Goal: Information Seeking & Learning: Learn about a topic

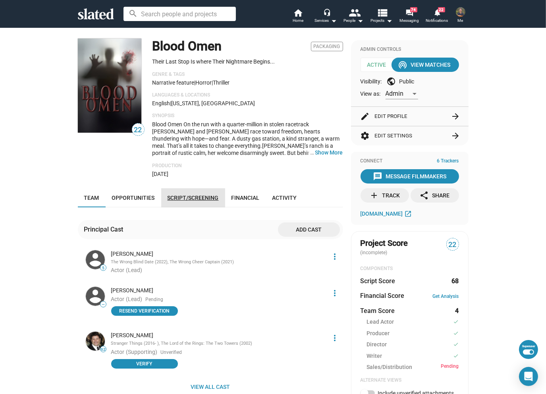
click at [197, 204] on link "Script/Screening" at bounding box center [193, 197] width 64 height 19
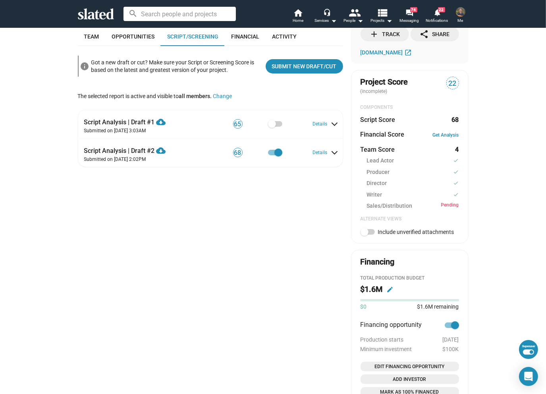
scroll to position [162, 0]
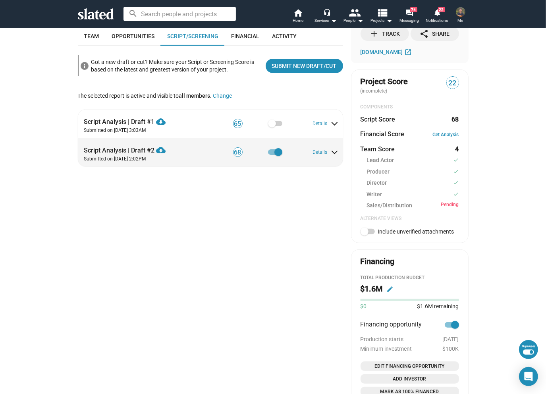
click at [318, 159] on div "Script Analysis | Draft #2 cloud_download Download PDF Submitted on [DATE] 2:02…" at bounding box center [211, 151] width 255 height 21
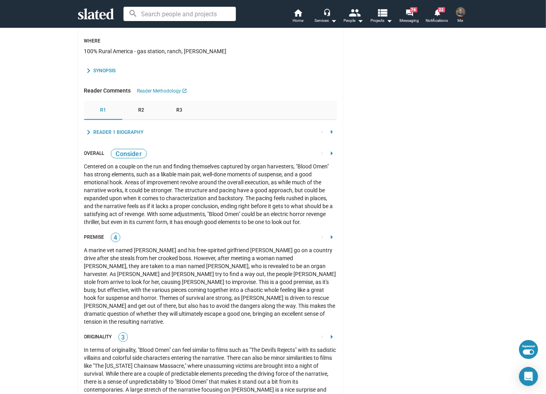
scroll to position [630, 0]
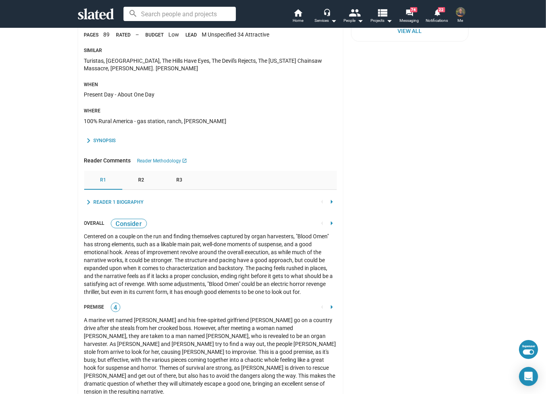
click at [109, 137] on div "chevron_right Synopsis" at bounding box center [100, 141] width 32 height 10
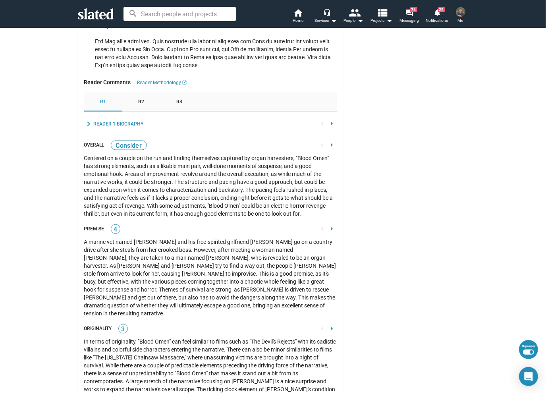
scroll to position [988, 0]
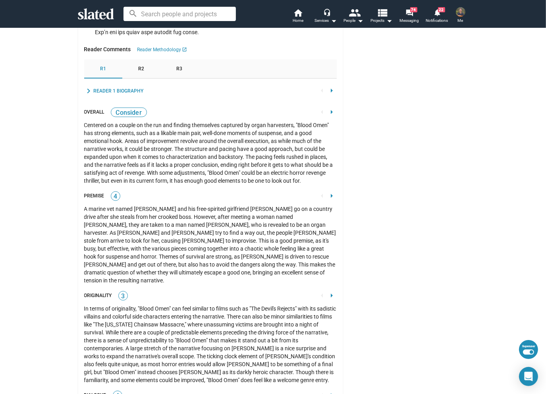
click at [329, 112] on mat-icon "arrow_right" at bounding box center [332, 112] width 10 height 10
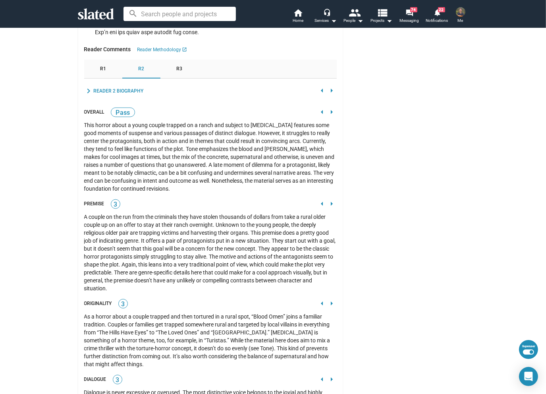
click at [327, 113] on mat-icon "arrow_right" at bounding box center [332, 112] width 10 height 10
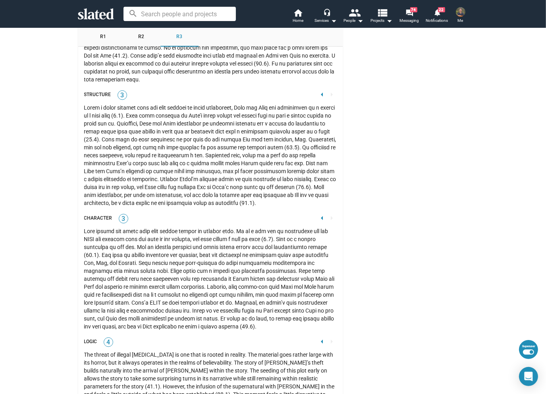
scroll to position [1385, 0]
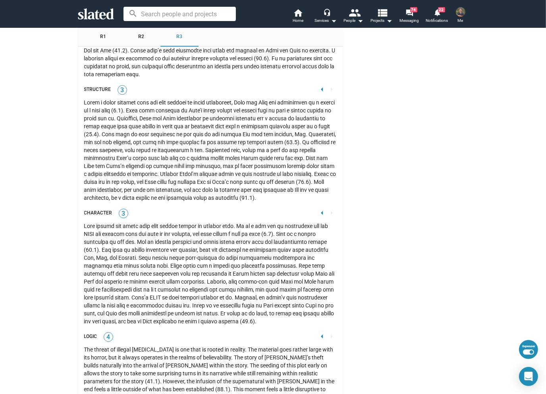
click at [318, 209] on mat-icon "arrow_left" at bounding box center [323, 214] width 10 height 10
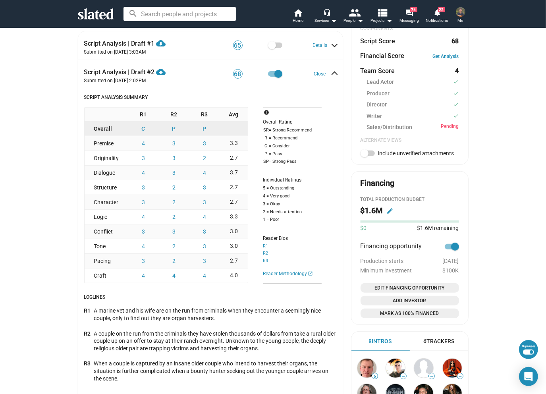
scroll to position [265, 0]
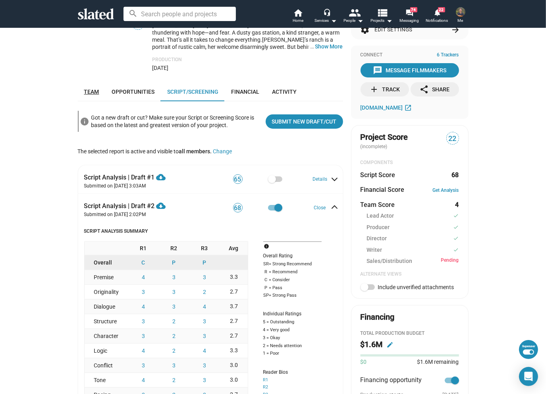
click at [97, 95] on link "Team" at bounding box center [92, 91] width 28 height 19
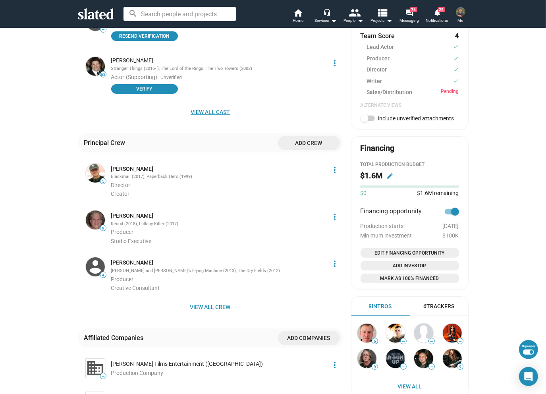
scroll to position [281, 0]
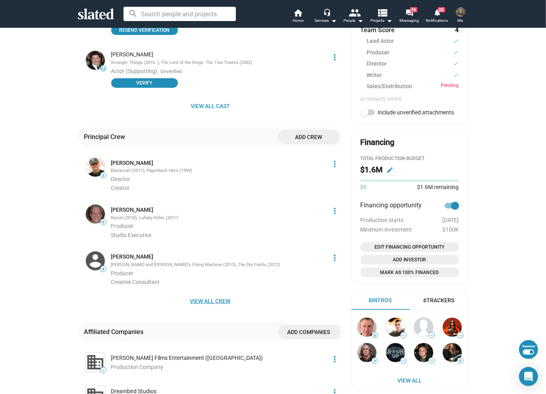
click at [218, 304] on span "View all crew" at bounding box center [210, 301] width 253 height 14
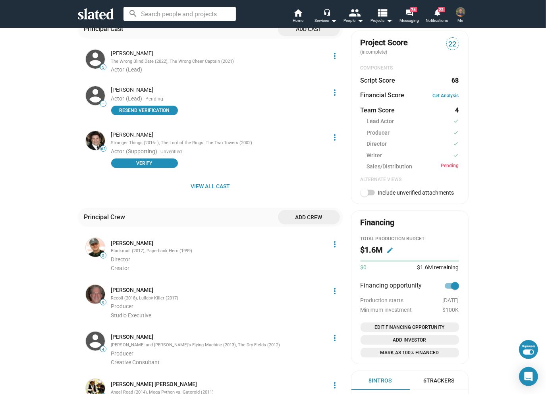
scroll to position [201, 0]
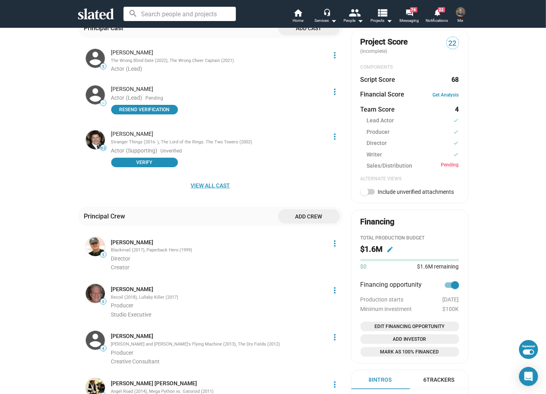
click at [218, 188] on span "View all cast" at bounding box center [210, 185] width 253 height 14
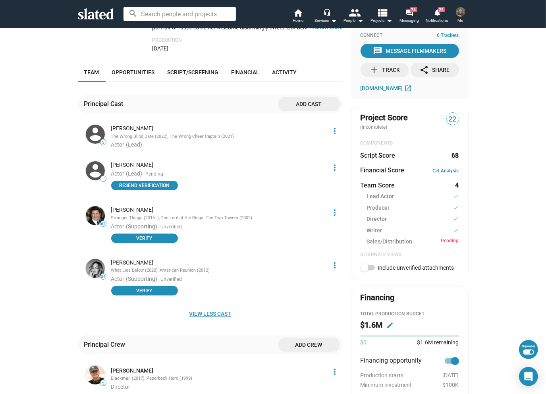
scroll to position [82, 0]
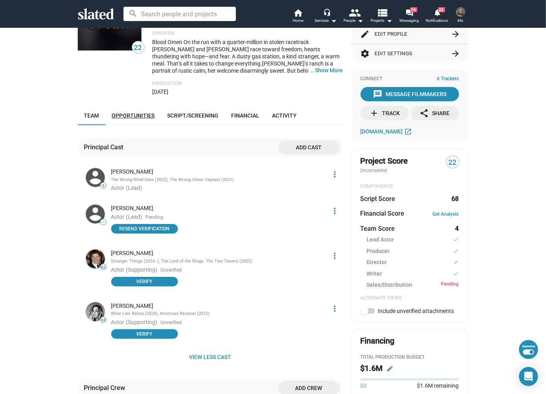
click at [135, 115] on span "Opportunities" at bounding box center [133, 115] width 43 height 6
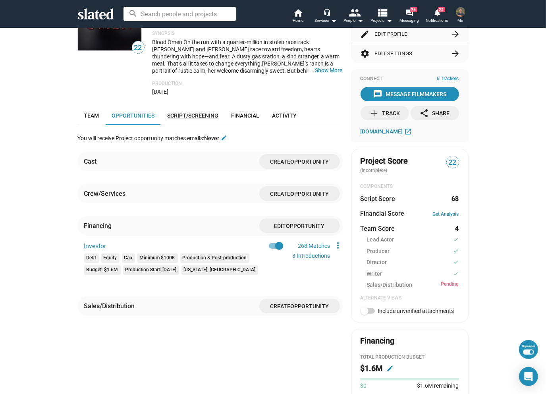
click at [193, 118] on span "Script/Screening" at bounding box center [193, 115] width 51 height 6
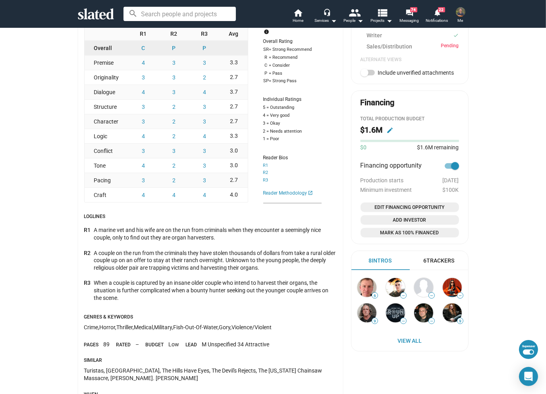
scroll to position [43, 0]
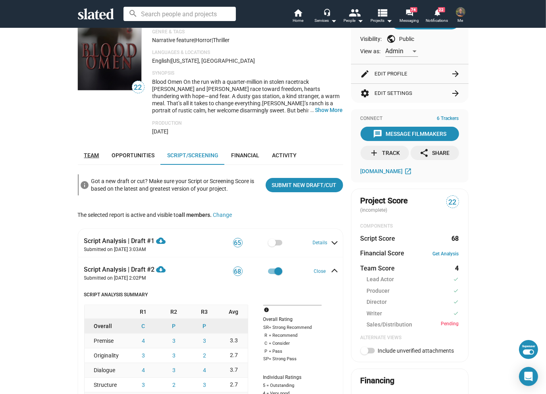
click at [97, 152] on link "Team" at bounding box center [92, 155] width 28 height 19
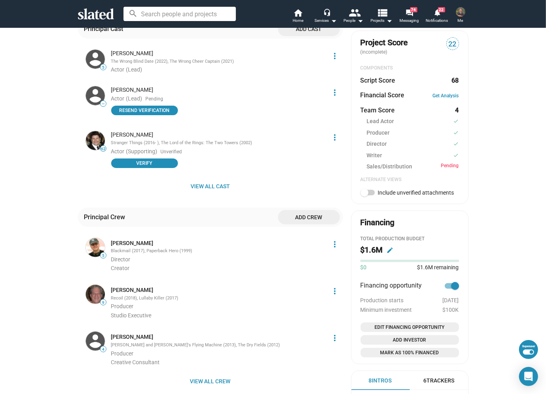
scroll to position [198, 0]
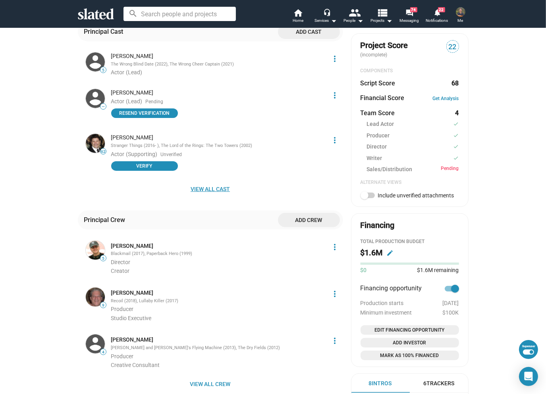
click at [199, 192] on span "View all cast" at bounding box center [210, 189] width 253 height 14
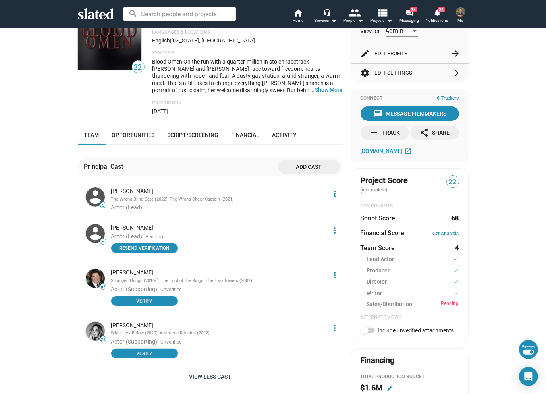
scroll to position [0, 0]
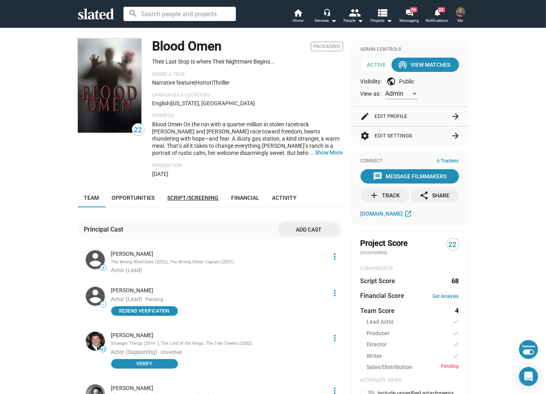
click at [200, 193] on link "Script/Screening" at bounding box center [193, 197] width 64 height 19
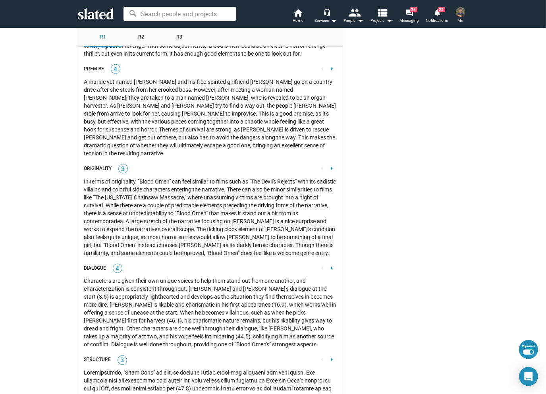
scroll to position [1353, 0]
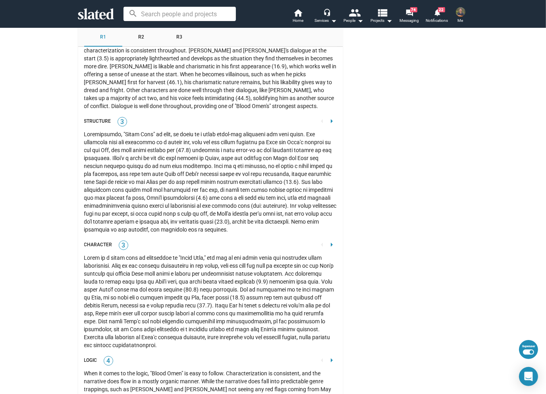
click at [329, 240] on mat-icon "arrow_right" at bounding box center [332, 245] width 10 height 10
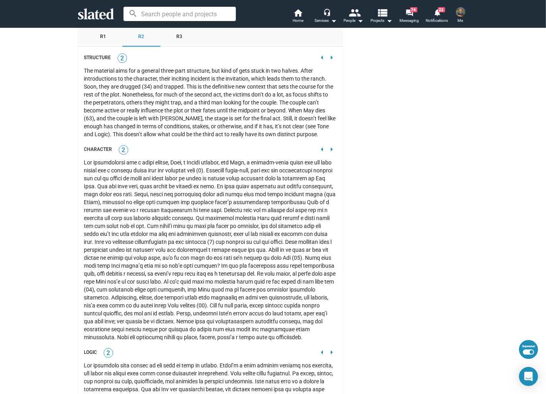
scroll to position [1433, 0]
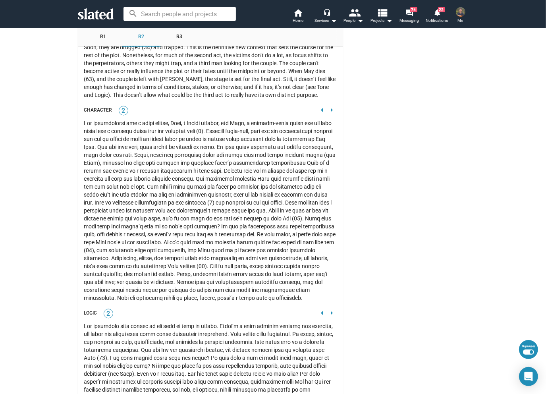
click at [328, 108] on mat-icon "arrow_right" at bounding box center [332, 110] width 10 height 10
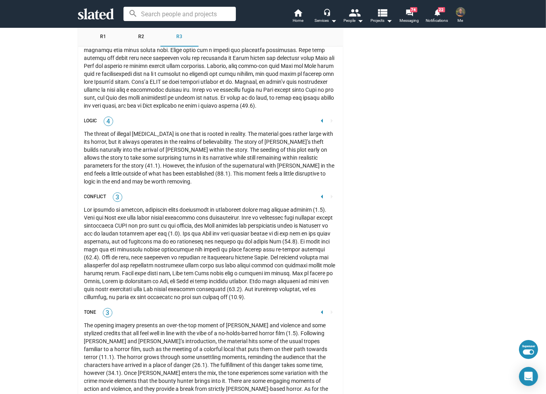
scroll to position [1600, 0]
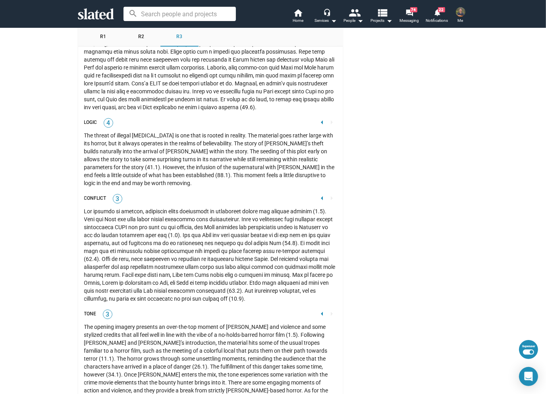
click at [319, 118] on mat-icon "arrow_left" at bounding box center [323, 123] width 10 height 10
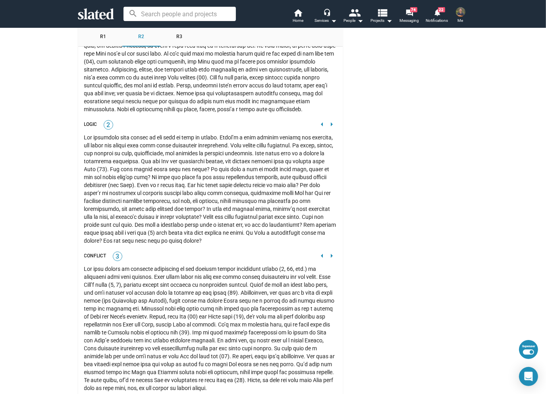
scroll to position [1632, 0]
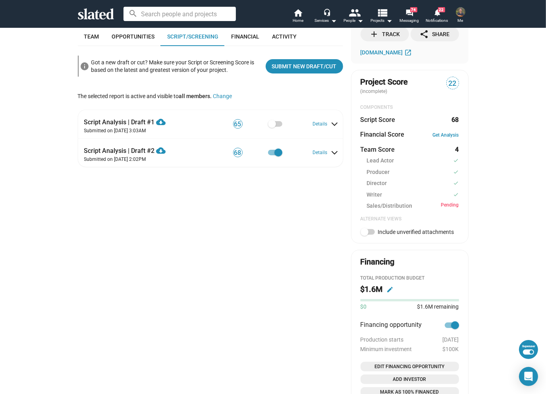
scroll to position [162, 0]
